Goal: Entertainment & Leisure: Consume media (video, audio)

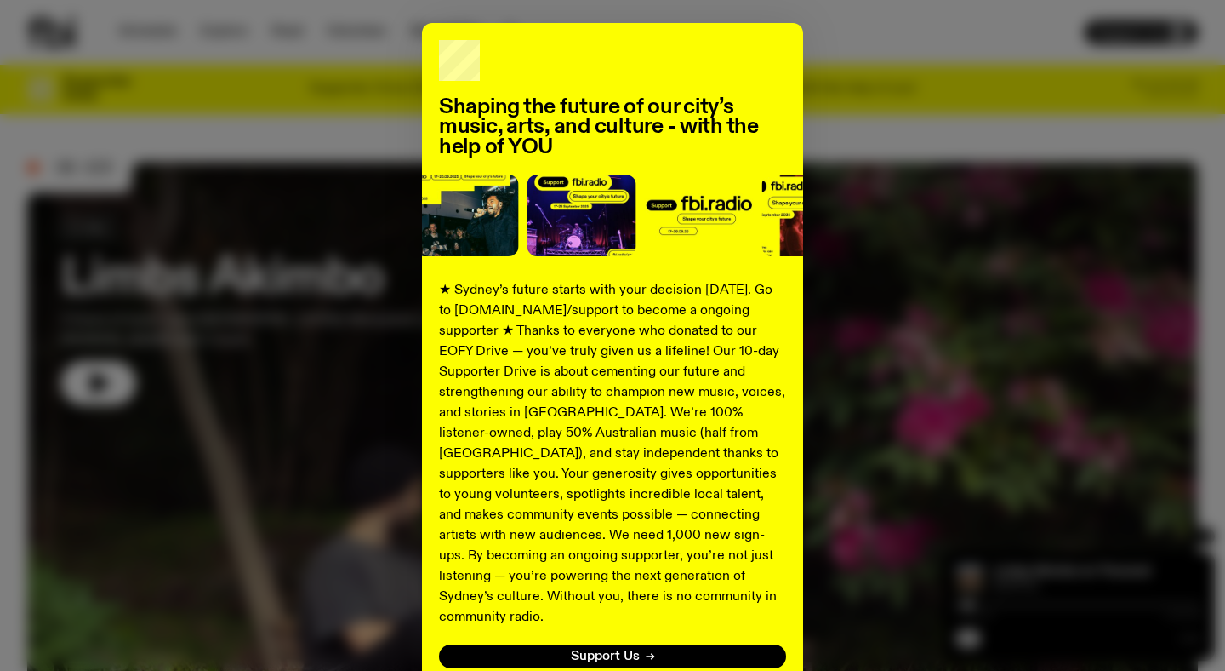
scroll to position [171, 0]
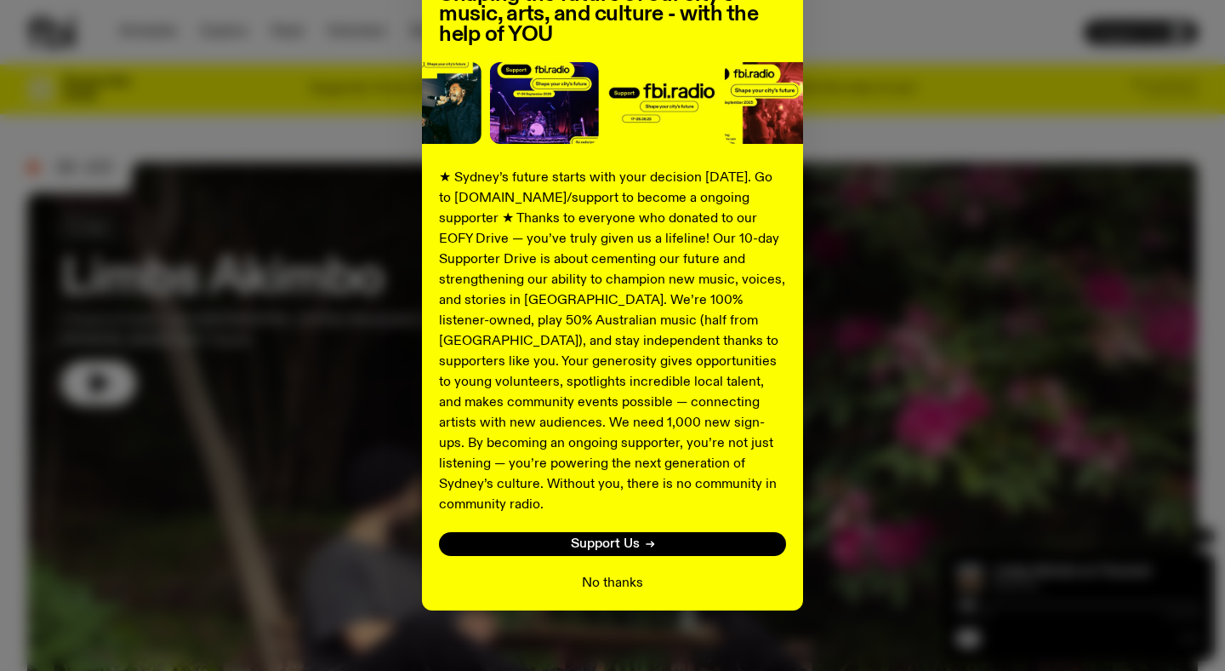
click at [588, 573] on button "No thanks" at bounding box center [612, 583] width 61 height 20
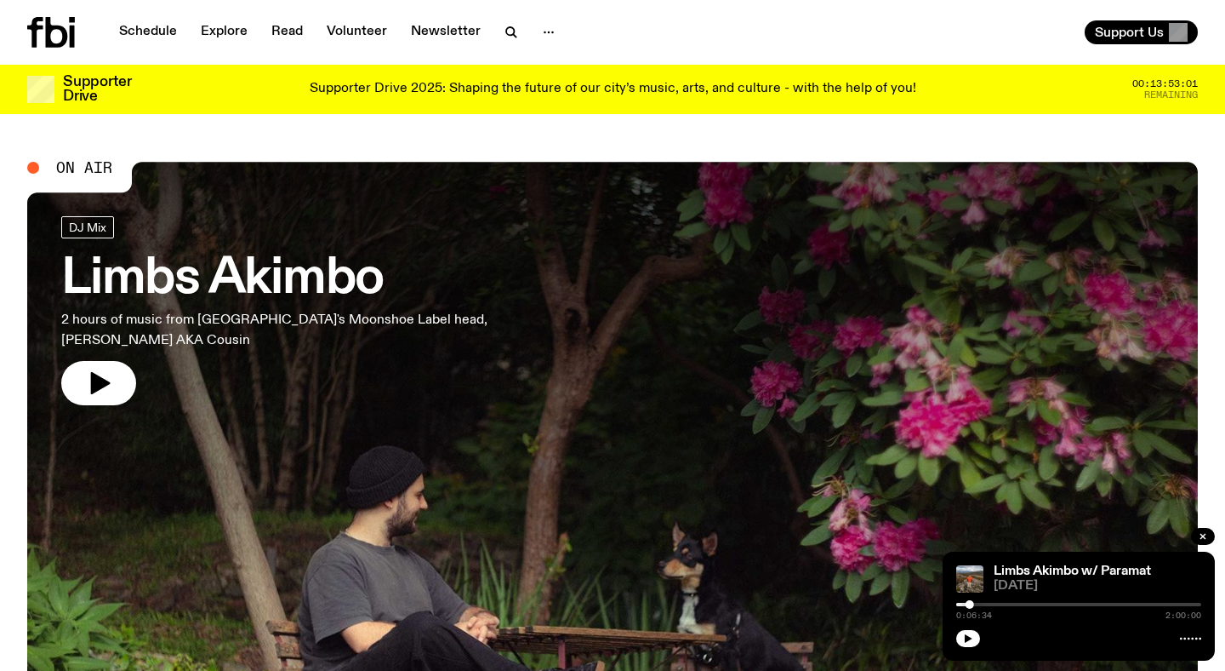
click at [33, 31] on icon at bounding box center [35, 32] width 16 height 31
click at [60, 26] on icon at bounding box center [57, 32] width 22 height 31
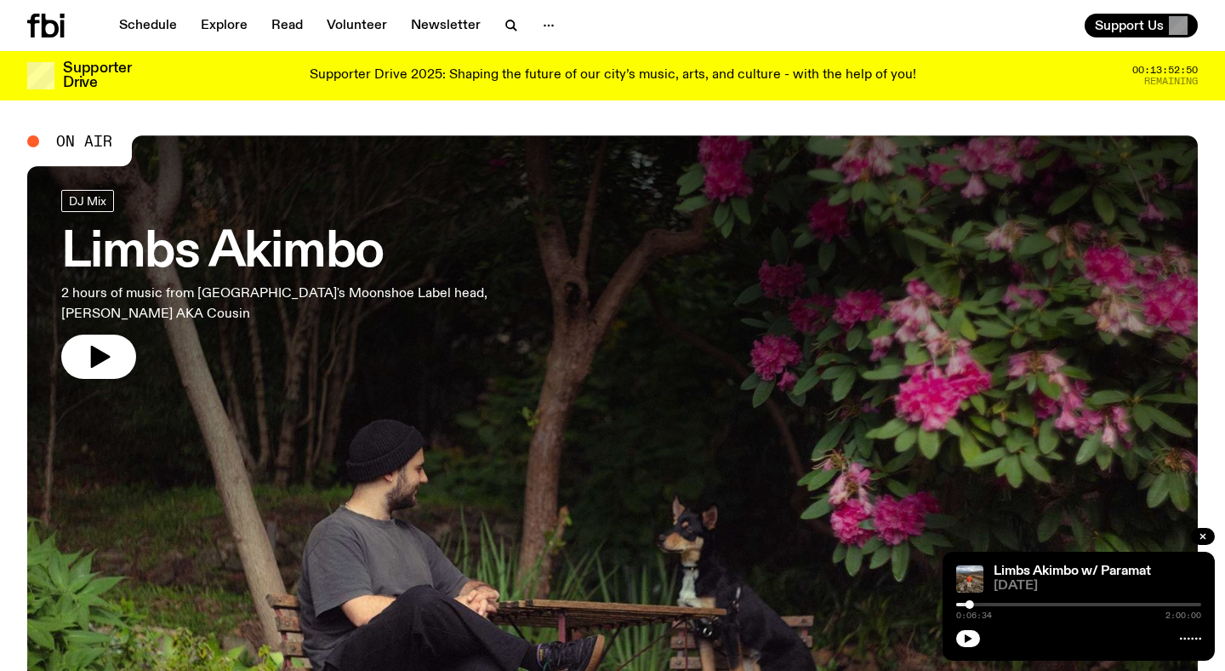
scroll to position [11, 0]
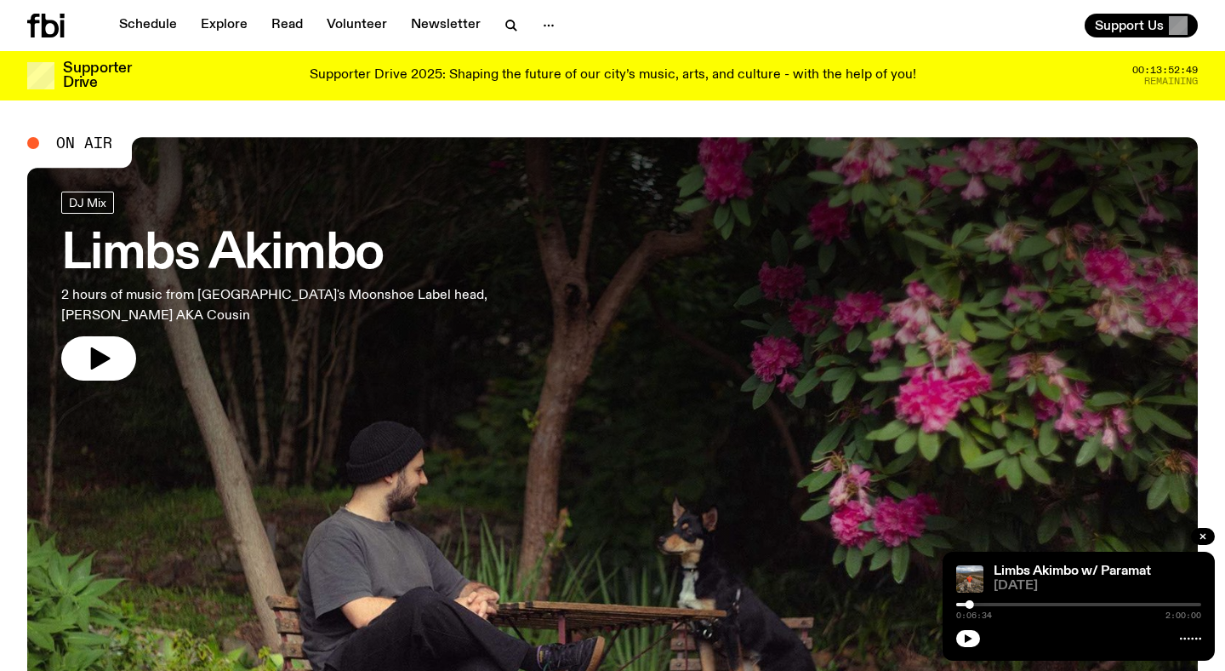
click at [92, 139] on span "On Air" at bounding box center [84, 142] width 56 height 15
click at [49, 14] on icon at bounding box center [45, 26] width 37 height 24
click at [44, 20] on icon at bounding box center [50, 26] width 17 height 24
click at [107, 363] on icon "button" at bounding box center [98, 358] width 27 height 27
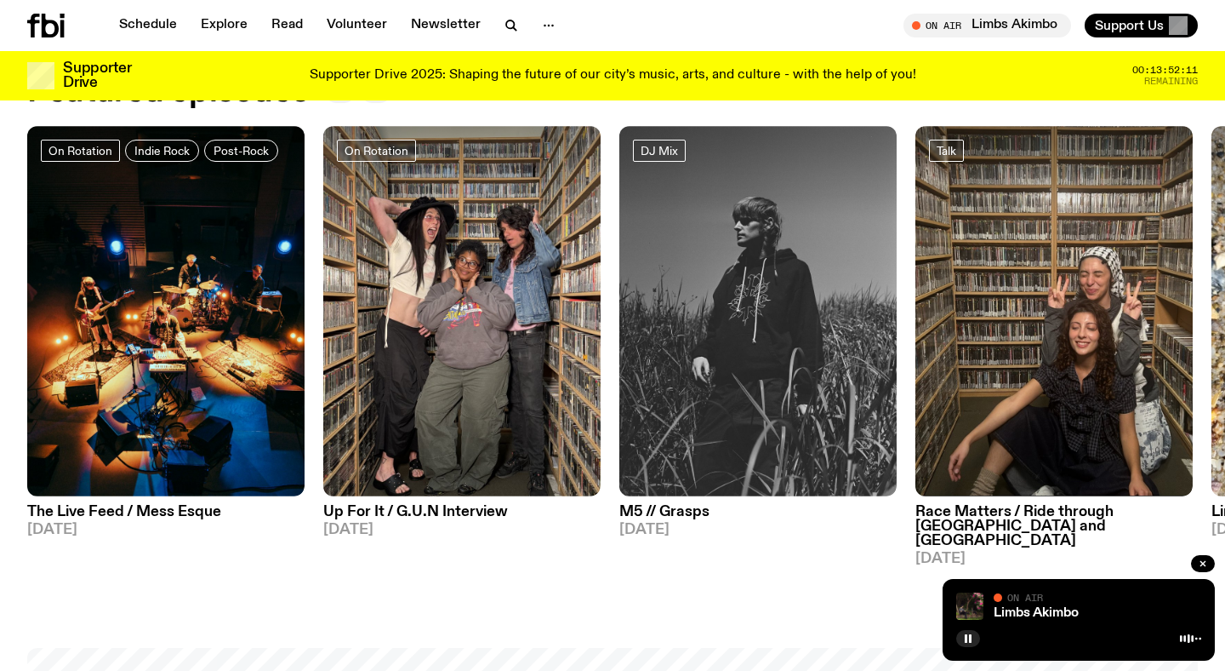
scroll to position [815, 0]
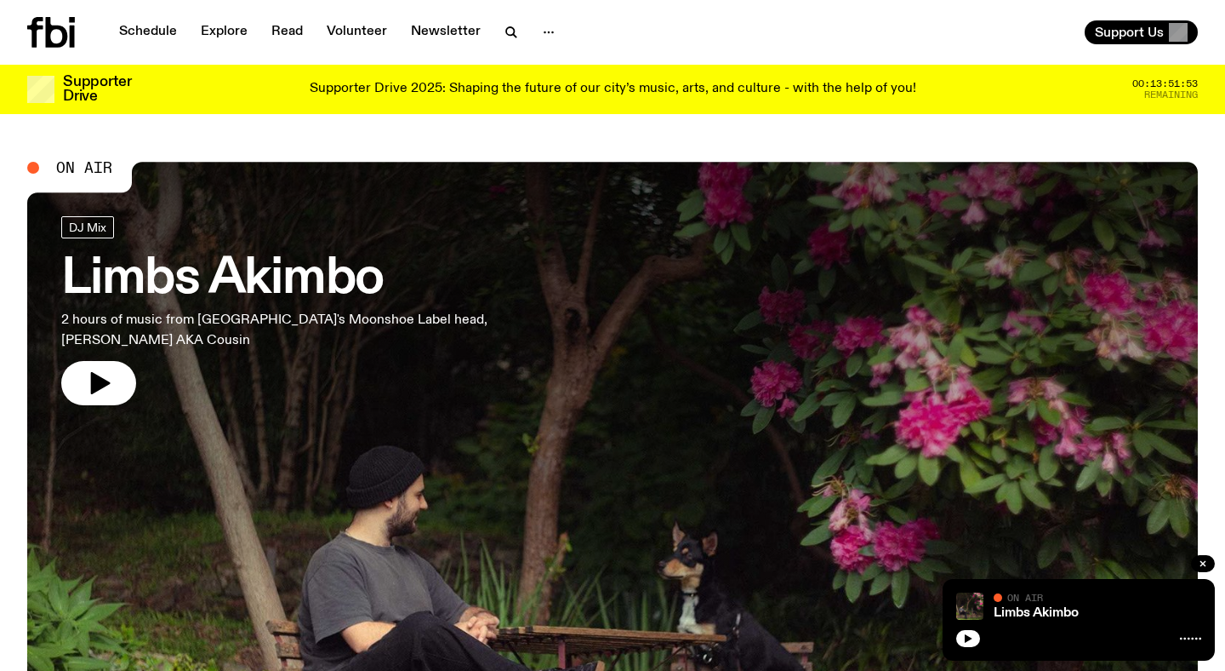
click at [100, 381] on icon "button" at bounding box center [101, 383] width 20 height 22
